Goal: Understand process/instructions: Learn how to perform a task or action

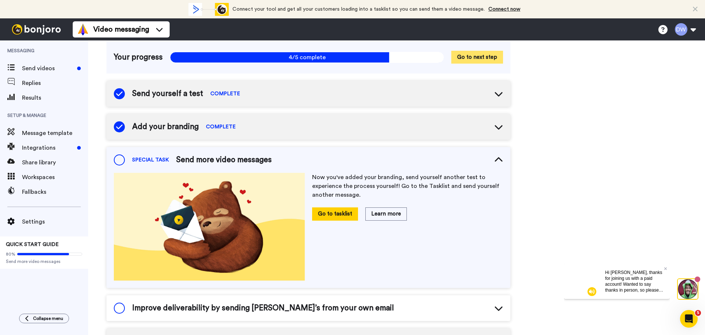
click at [465, 57] on button "Go to next step" at bounding box center [478, 57] width 52 height 13
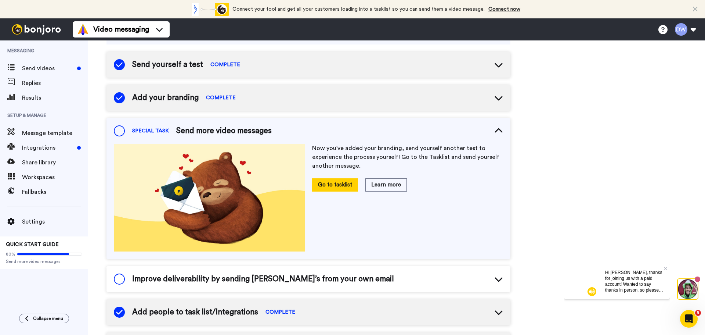
scroll to position [79, 0]
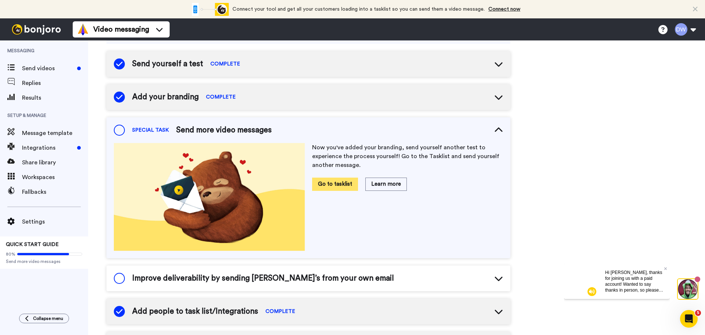
click at [341, 186] on button "Go to tasklist" at bounding box center [335, 183] width 46 height 13
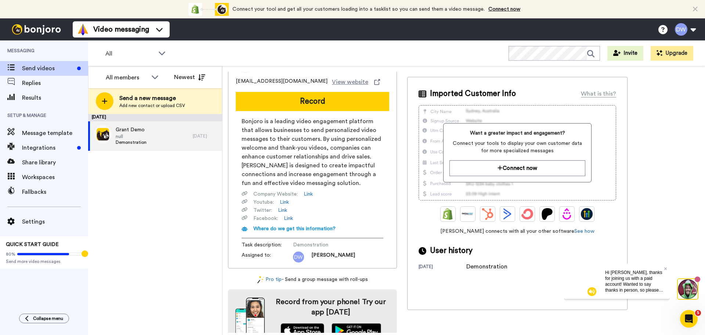
scroll to position [25, 0]
